Goal: Task Accomplishment & Management: Use online tool/utility

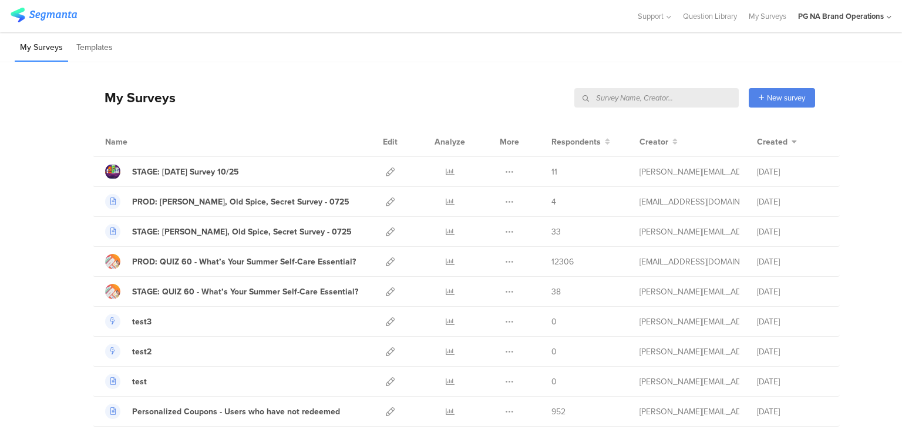
click at [678, 95] on input "text" at bounding box center [656, 97] width 164 height 19
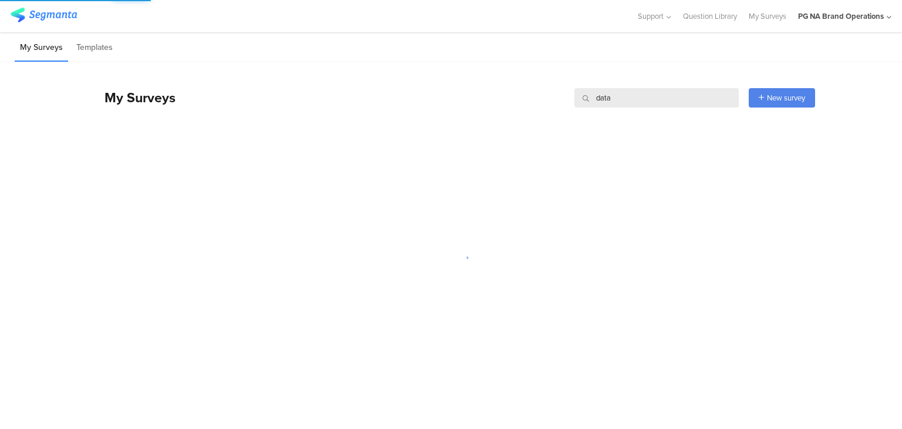
click at [462, 90] on div "My Surveys data data New survey Start from scratch Choose from templates" at bounding box center [454, 97] width 722 height 47
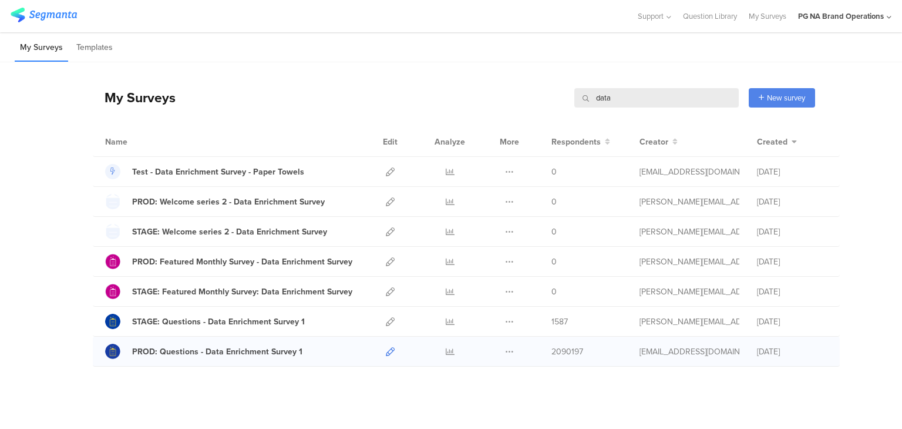
click at [386, 348] on icon at bounding box center [390, 351] width 9 height 9
click at [386, 318] on icon at bounding box center [390, 321] width 9 height 9
click at [618, 99] on input "data" at bounding box center [656, 97] width 164 height 19
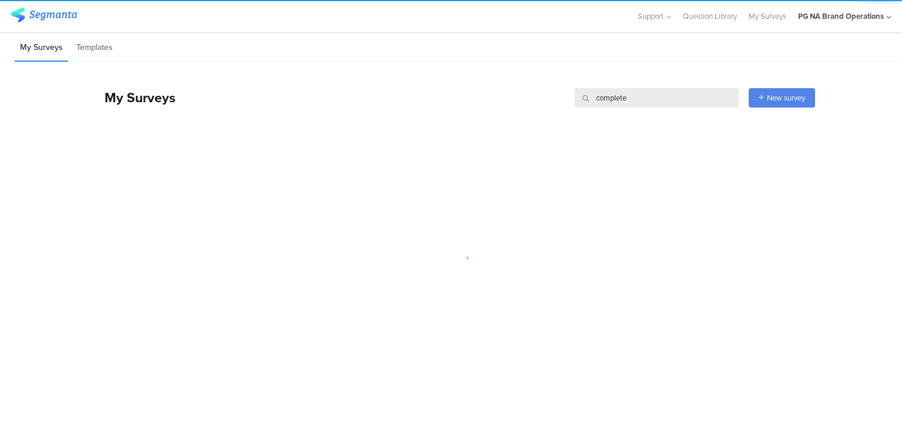
click at [441, 92] on div "My Surveys complete complete New survey Start from scratch Choose from templates" at bounding box center [454, 97] width 722 height 47
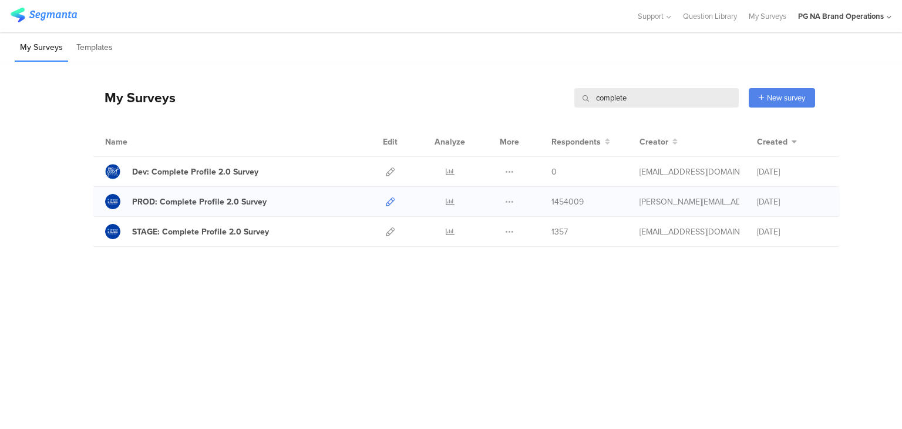
click at [392, 200] on icon at bounding box center [390, 201] width 9 height 9
click at [611, 103] on input "complete" at bounding box center [656, 97] width 164 height 19
type input "data"
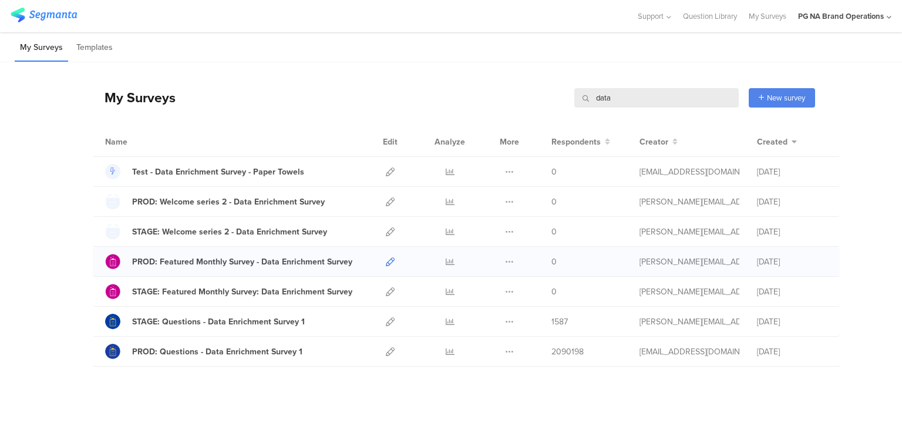
click at [386, 263] on icon at bounding box center [390, 261] width 9 height 9
click at [386, 199] on icon at bounding box center [390, 201] width 9 height 9
click at [602, 97] on input "data" at bounding box center [656, 97] width 164 height 19
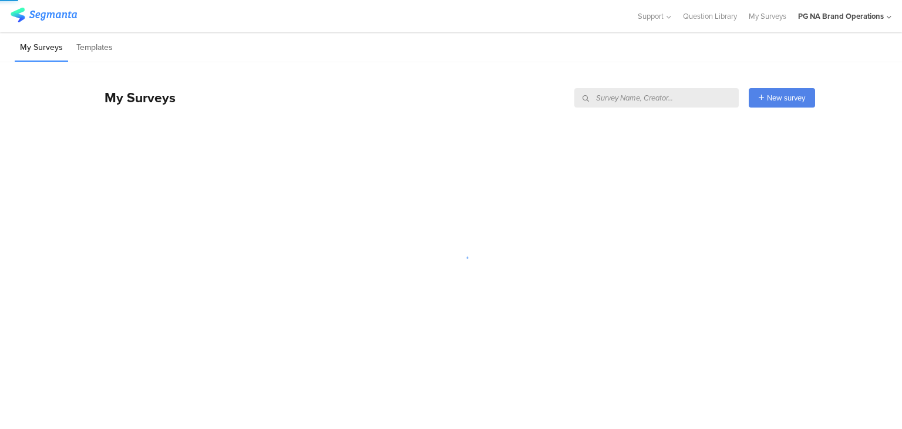
click at [476, 102] on div "My Surveys New survey Start from scratch Choose from templates" at bounding box center [454, 97] width 722 height 47
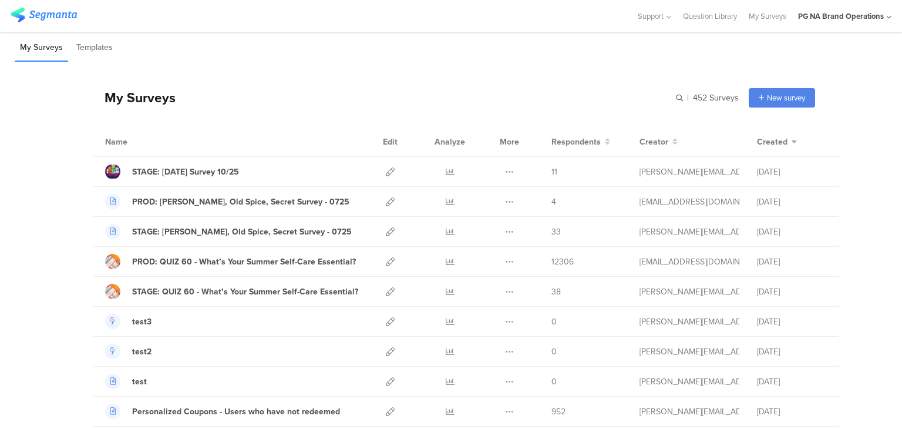
click at [445, 94] on div "My Surveys | 452 Surveys New survey Start from scratch Choose from templates" at bounding box center [454, 97] width 722 height 47
click at [458, 93] on div "My Surveys | 452 Surveys New survey Start from scratch Choose from templates" at bounding box center [454, 97] width 722 height 47
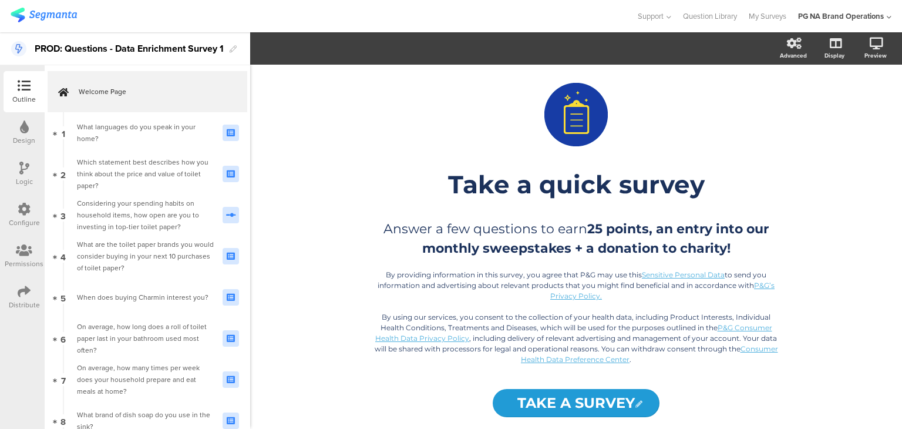
click at [25, 203] on icon at bounding box center [24, 209] width 13 height 13
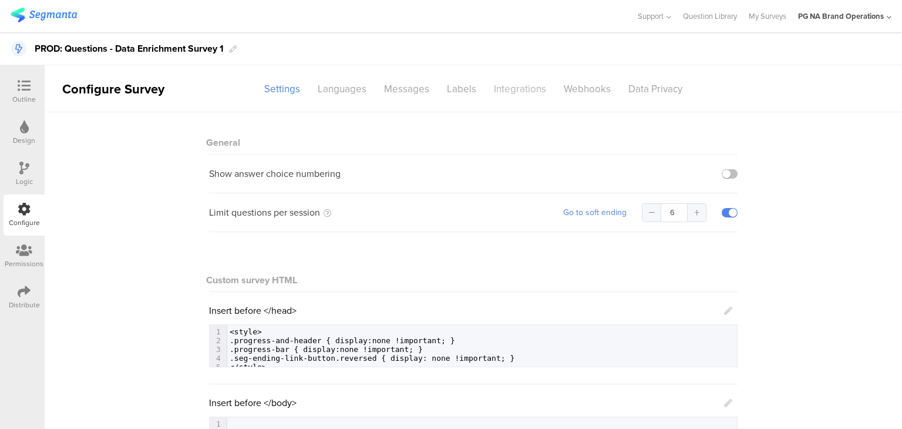
click at [500, 87] on div "Integrations" at bounding box center [520, 89] width 70 height 21
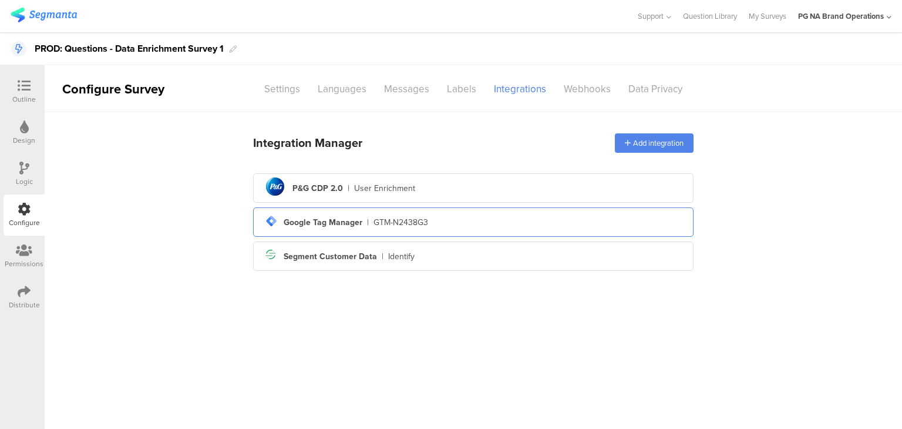
click at [342, 221] on div "Google Tag Manager" at bounding box center [323, 222] width 79 height 12
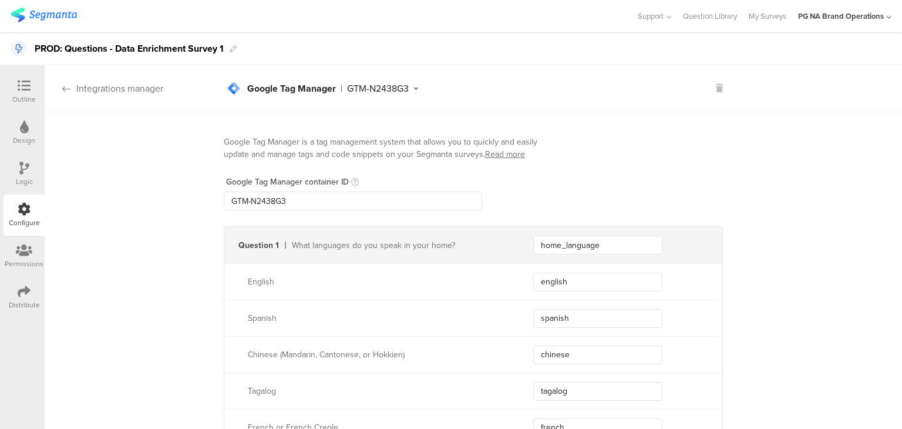
click at [99, 87] on div "Integrations manager" at bounding box center [104, 89] width 119 height 14
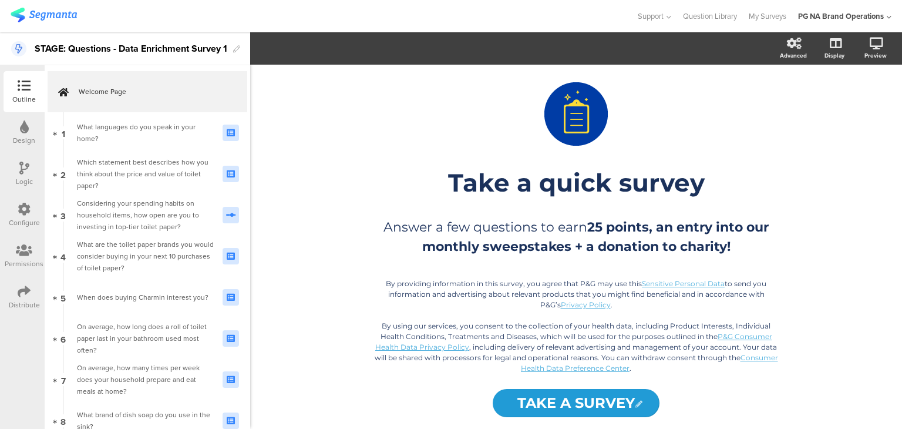
click at [28, 207] on icon at bounding box center [24, 209] width 13 height 13
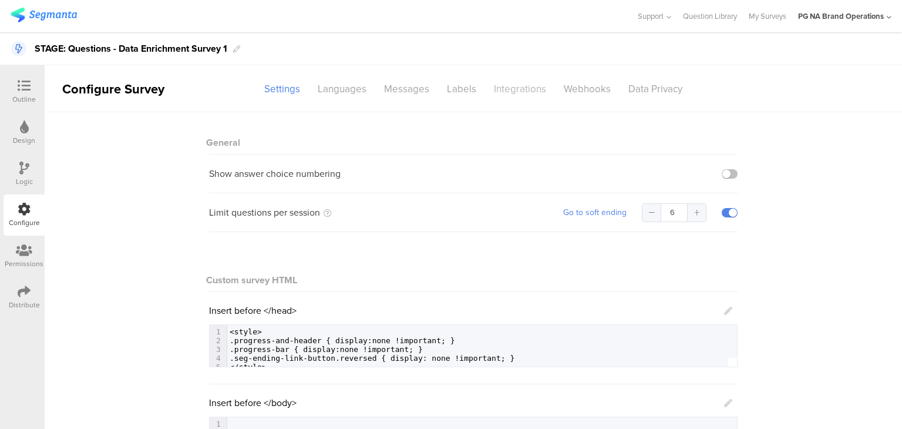
click at [506, 90] on div "Integrations" at bounding box center [520, 89] width 70 height 21
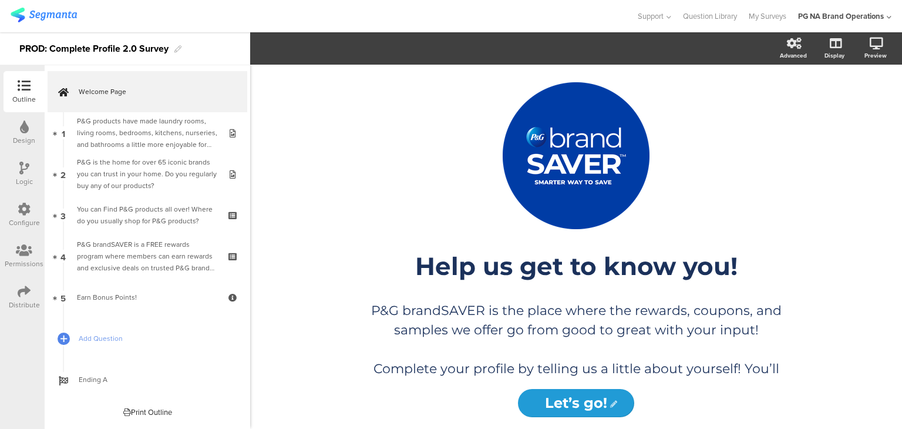
click at [25, 218] on div "Configure" at bounding box center [24, 222] width 31 height 11
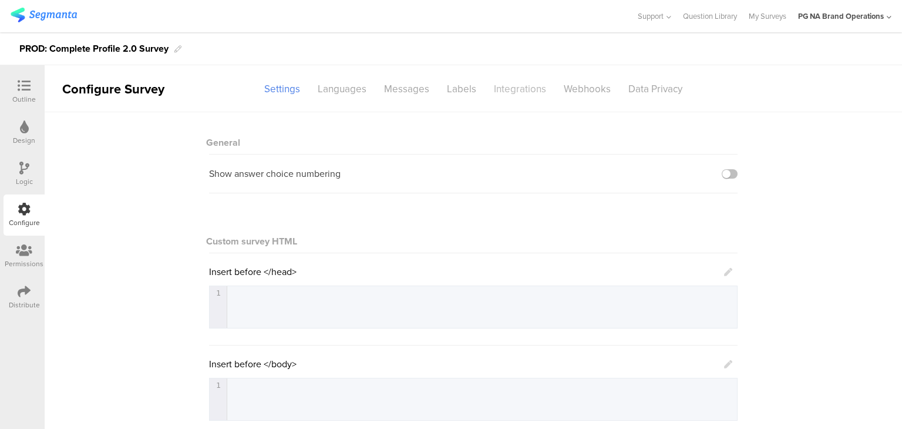
click at [507, 97] on div "Integrations" at bounding box center [520, 89] width 70 height 21
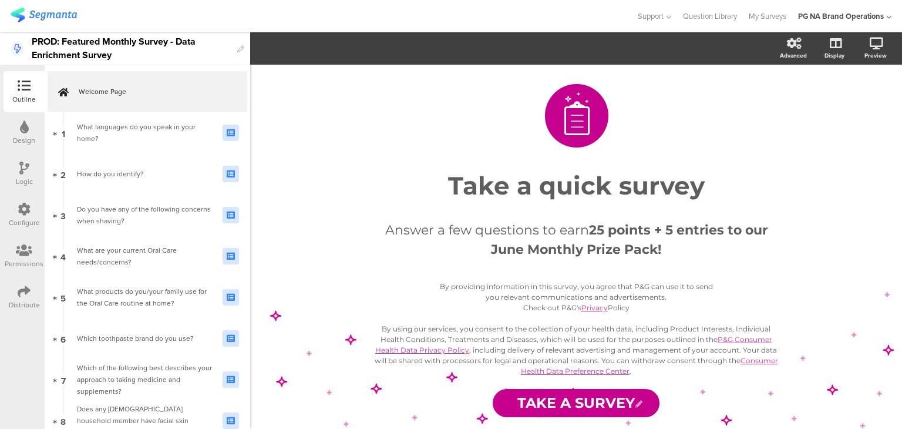
click at [18, 203] on icon at bounding box center [24, 209] width 13 height 13
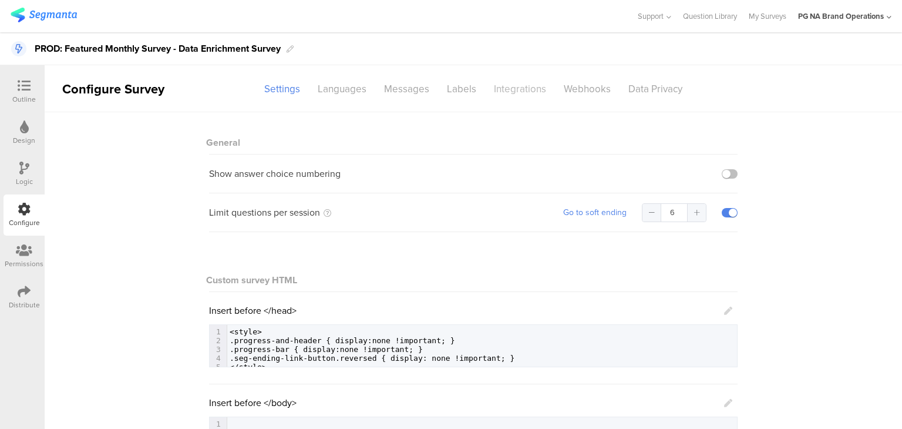
click at [504, 85] on div "Integrations" at bounding box center [520, 89] width 70 height 21
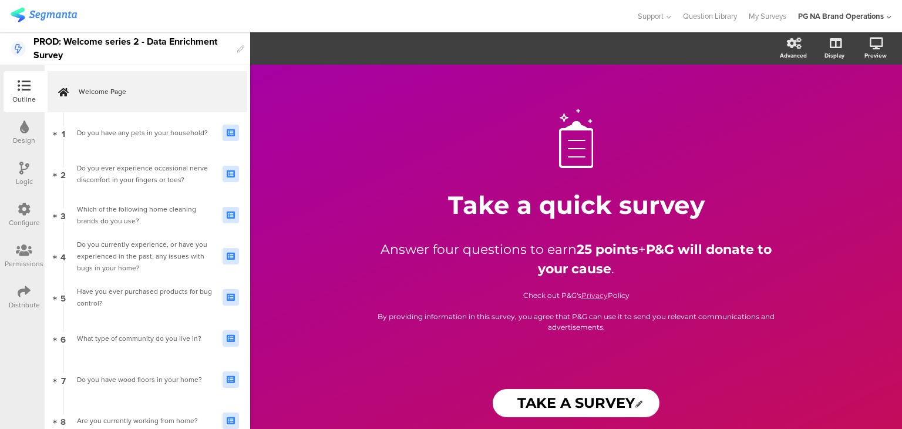
click at [15, 220] on div "Configure" at bounding box center [24, 222] width 31 height 11
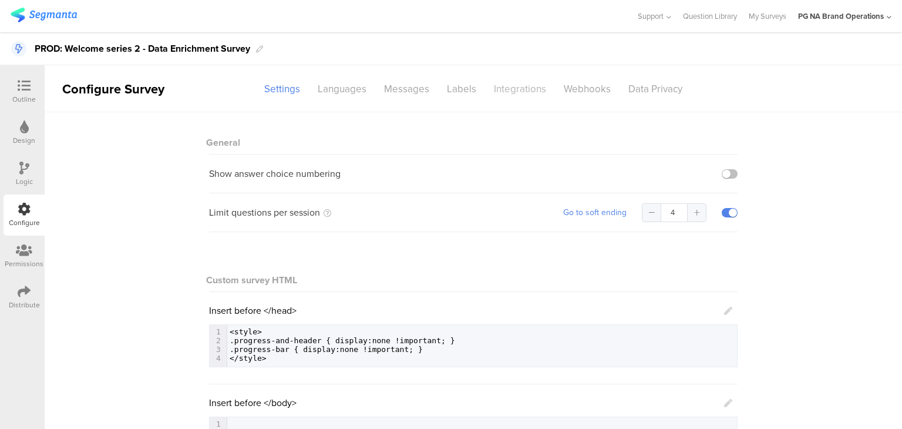
click at [511, 83] on div "Integrations" at bounding box center [520, 89] width 70 height 21
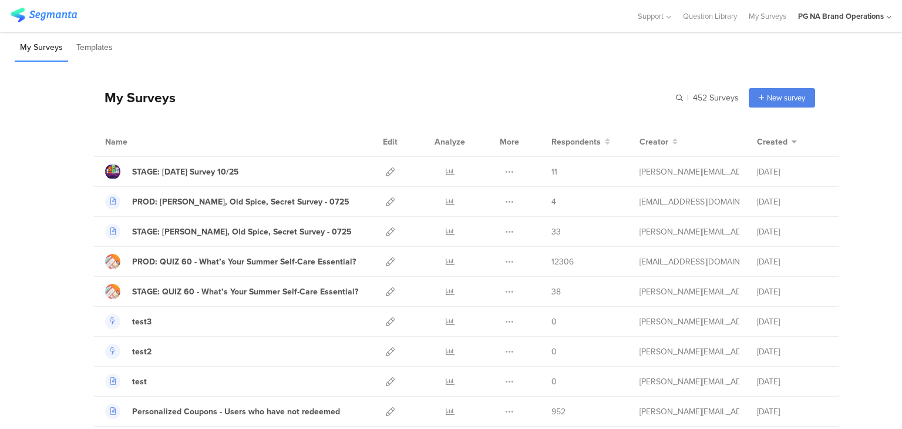
click at [672, 95] on div "My Surveys | 452 Surveys New survey Start from scratch Choose from templates" at bounding box center [454, 97] width 722 height 47
click at [676, 97] on input "text" at bounding box center [656, 97] width 164 height 19
type input "prod"
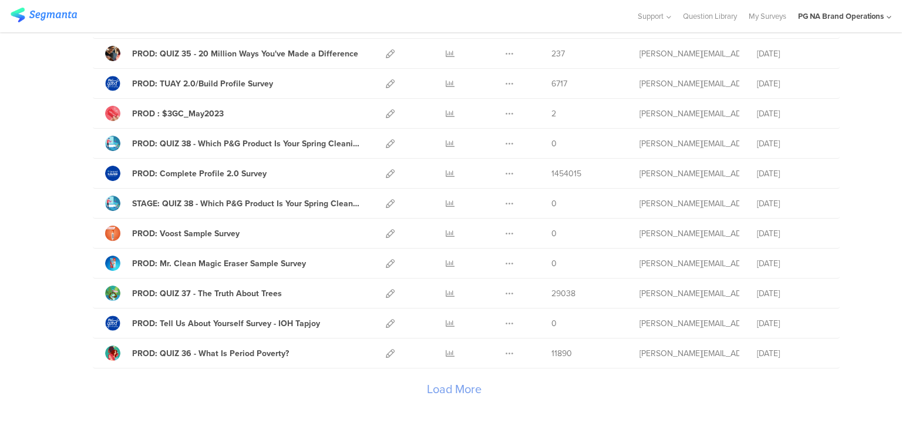
scroll to position [1343, 0]
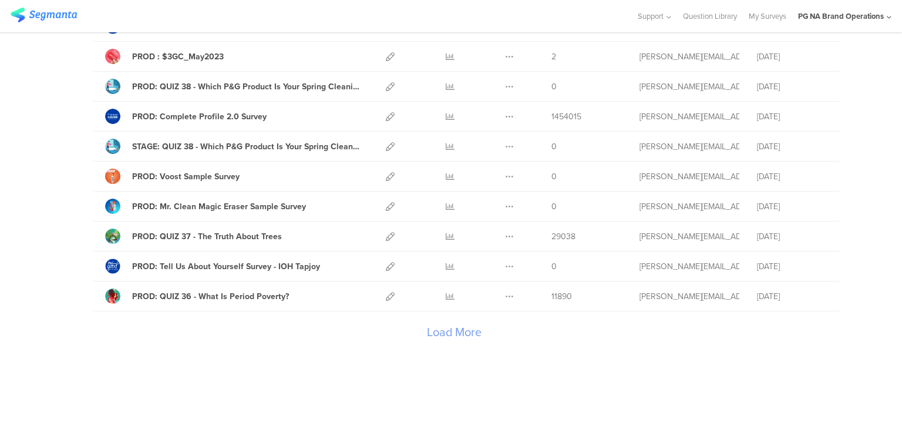
click at [887, 15] on icon at bounding box center [889, 17] width 5 height 9
click at [881, 78] on icon at bounding box center [881, 76] width 7 height 7
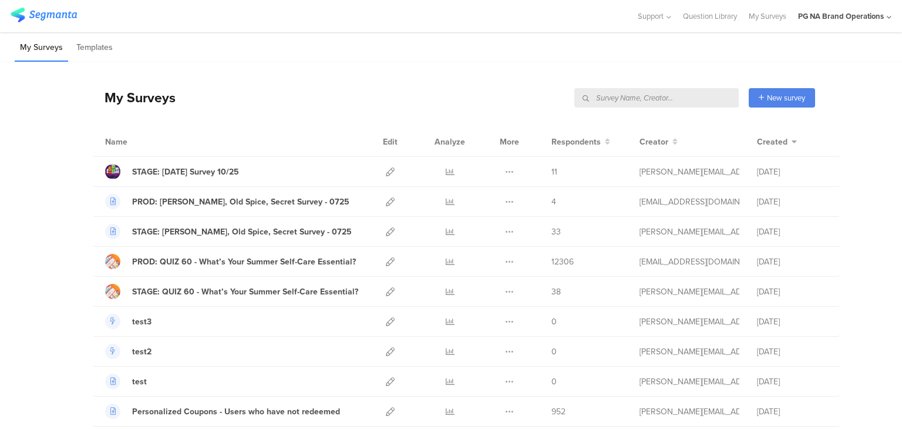
click at [674, 97] on input "text" at bounding box center [656, 97] width 164 height 19
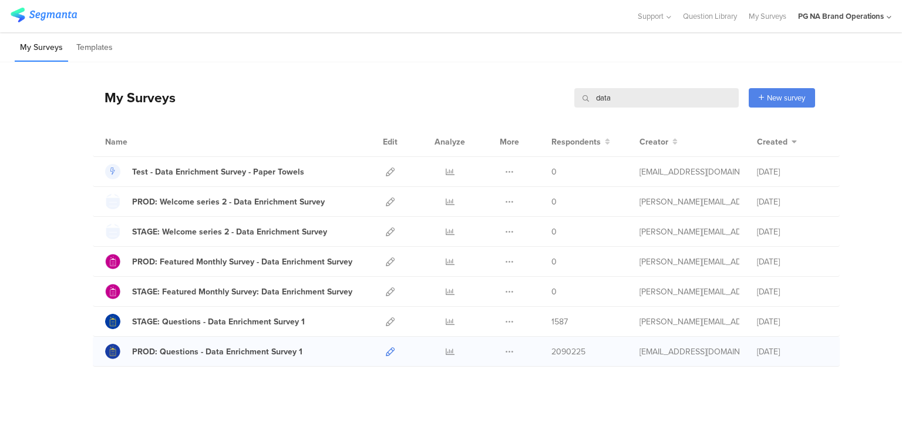
click at [387, 348] on icon at bounding box center [390, 351] width 9 height 9
click at [601, 100] on input "data" at bounding box center [656, 97] width 164 height 19
type input "prod"
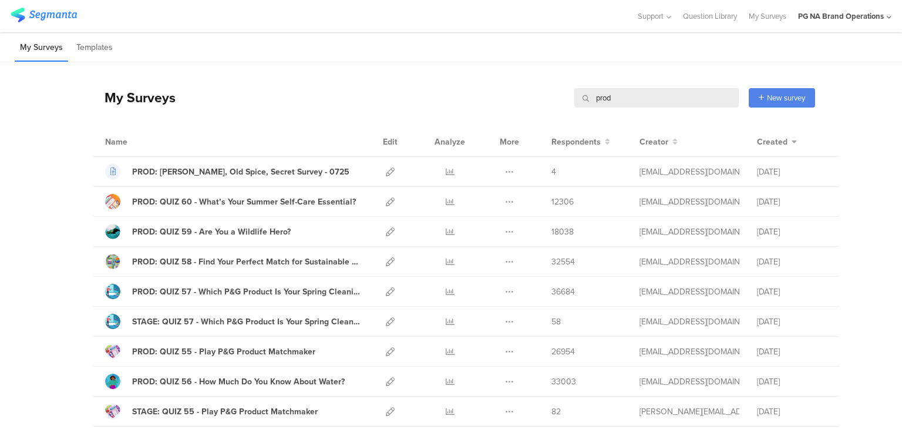
click at [606, 97] on input "prod" at bounding box center [656, 97] width 164 height 19
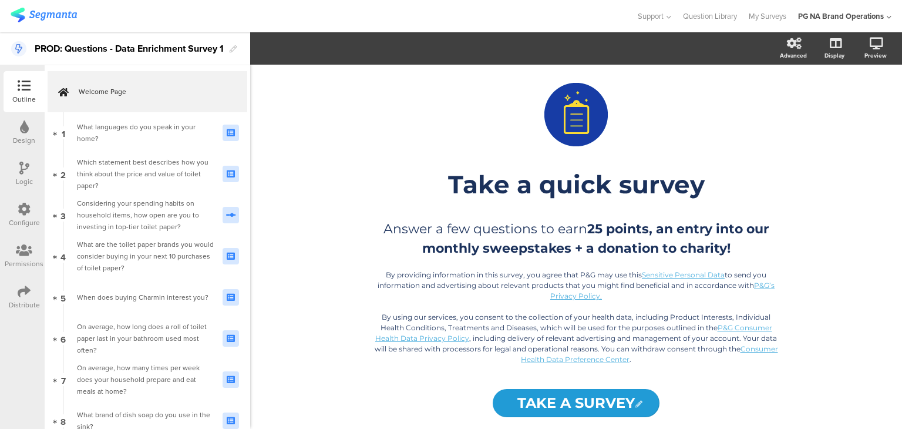
click at [23, 207] on icon at bounding box center [24, 209] width 13 height 13
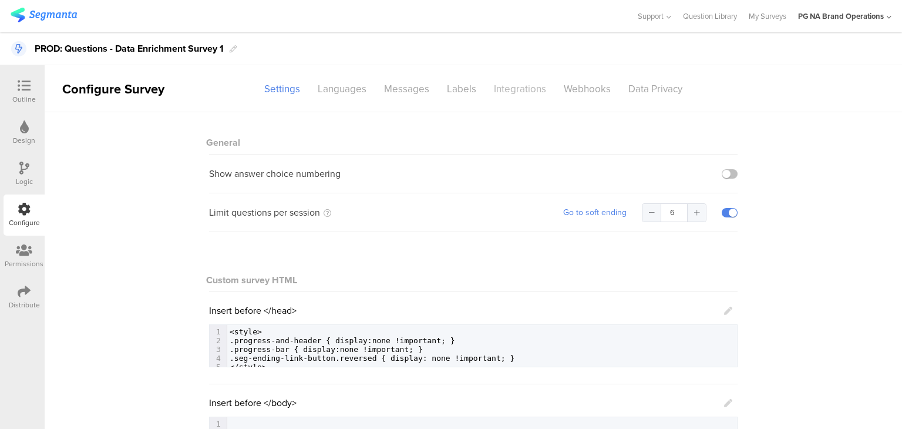
click at [514, 82] on div "Integrations" at bounding box center [520, 89] width 70 height 21
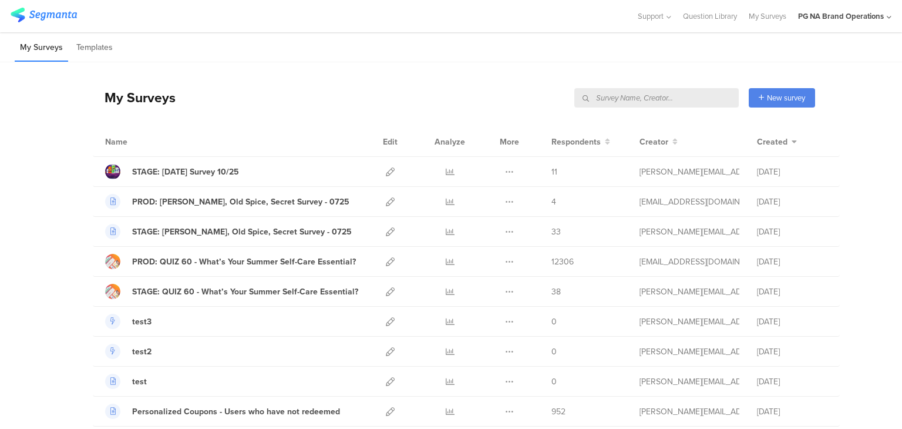
click at [676, 95] on input "text" at bounding box center [656, 97] width 164 height 19
type input "data"
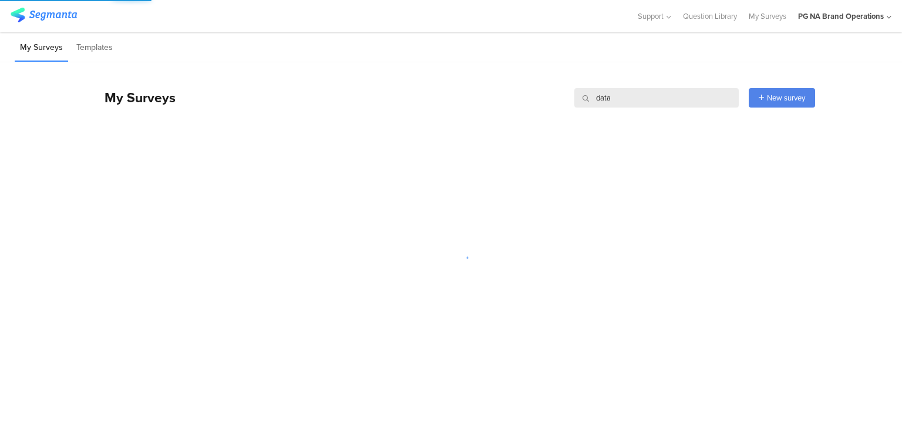
click at [514, 90] on div "My Surveys data data New survey Start from scratch Choose from templates" at bounding box center [454, 97] width 722 height 47
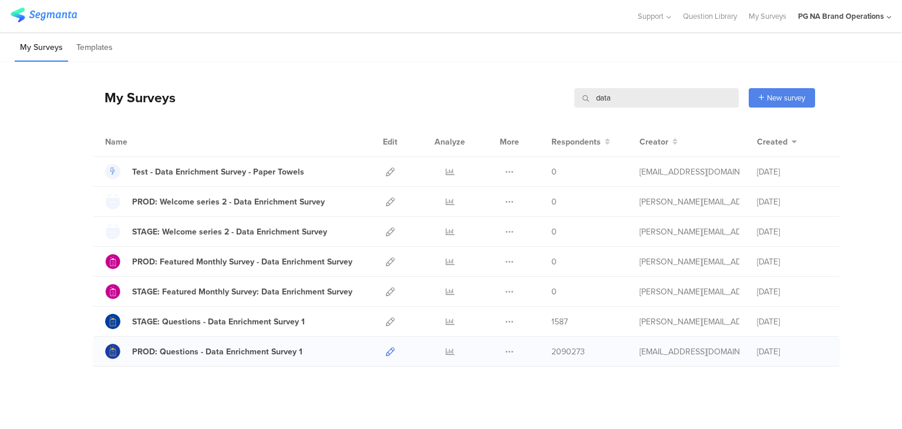
click at [386, 347] on icon at bounding box center [390, 351] width 9 height 9
drag, startPoint x: 305, startPoint y: 353, endPoint x: 126, endPoint y: 351, distance: 179.7
click at [126, 351] on div "PROD: Questions - Data Enrichment Survey 1" at bounding box center [232, 351] width 255 height 15
copy link "PROD: Questions - Data Enrichment Survey 1"
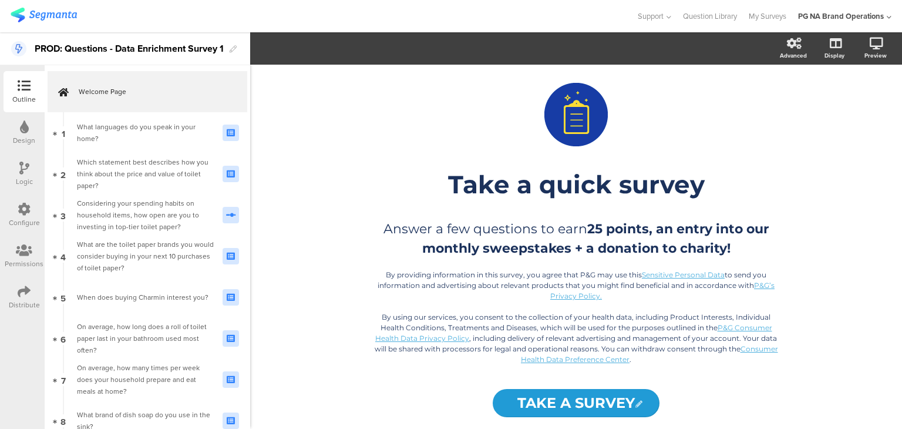
click at [25, 213] on icon at bounding box center [24, 209] width 13 height 13
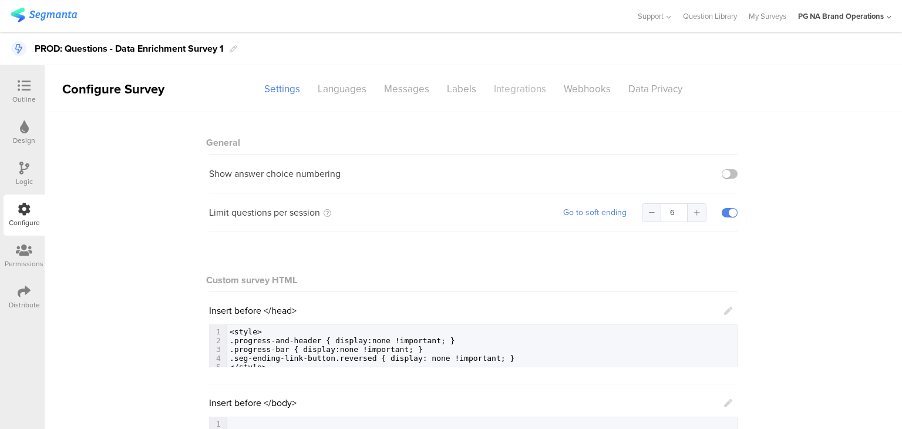
click at [502, 89] on div "Integrations" at bounding box center [520, 89] width 70 height 21
